Goal: Information Seeking & Learning: Learn about a topic

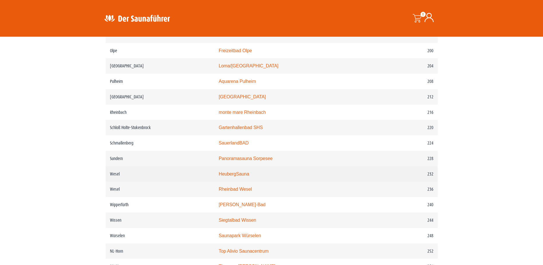
scroll to position [1002, 0]
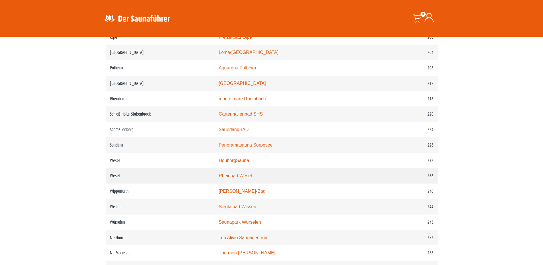
click at [252, 178] on link "Rheinbad Wesel" at bounding box center [235, 175] width 33 height 5
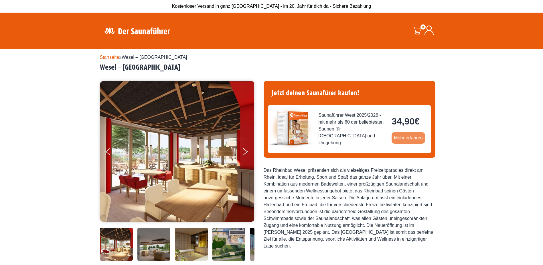
click at [400, 137] on link "Mehr erfahren" at bounding box center [409, 137] width 34 height 11
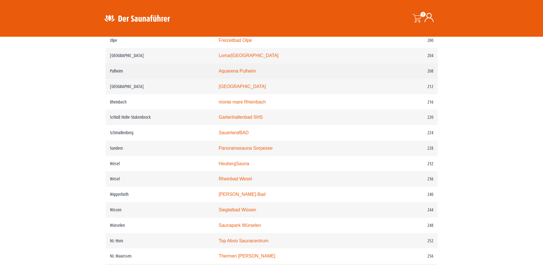
scroll to position [1031, 0]
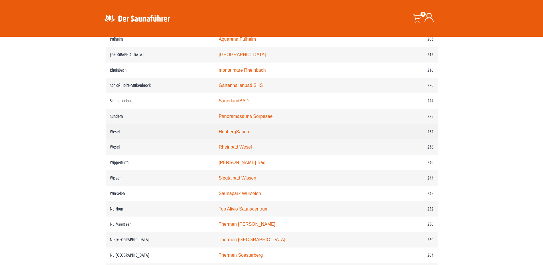
click at [241, 134] on link "HeubergSauna" at bounding box center [234, 131] width 31 height 5
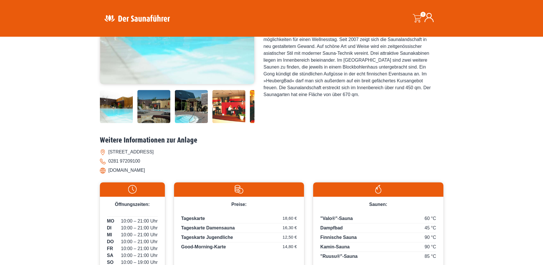
scroll to position [143, 0]
